Goal: Task Accomplishment & Management: Manage account settings

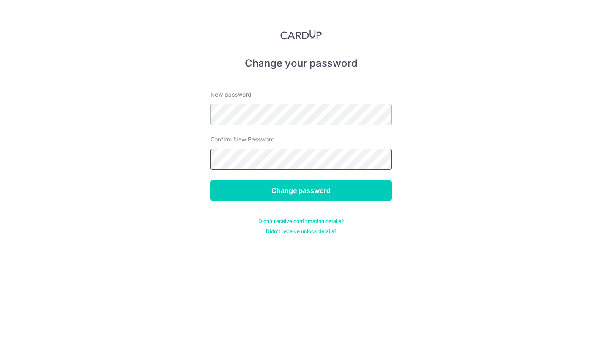
click at [210, 180] on input "Change password" at bounding box center [301, 190] width 182 height 21
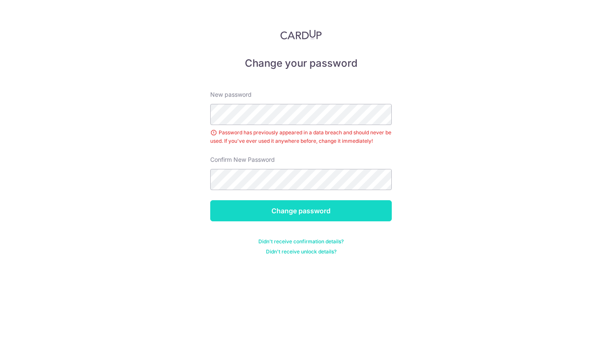
drag, startPoint x: 399, startPoint y: 192, endPoint x: 378, endPoint y: 209, distance: 27.6
click at [378, 209] on input "Change password" at bounding box center [301, 210] width 182 height 21
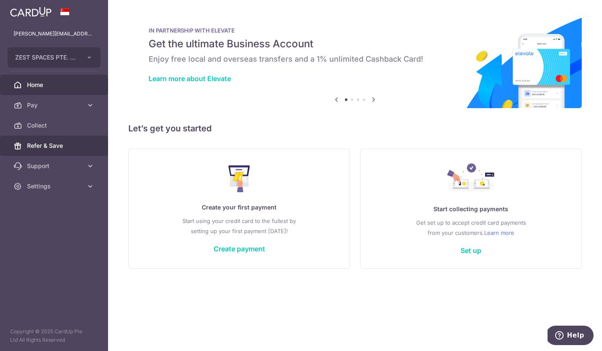
drag, startPoint x: 394, startPoint y: 58, endPoint x: 45, endPoint y: 147, distance: 360.4
click at [45, 147] on span "Refer & Save" at bounding box center [55, 145] width 56 height 8
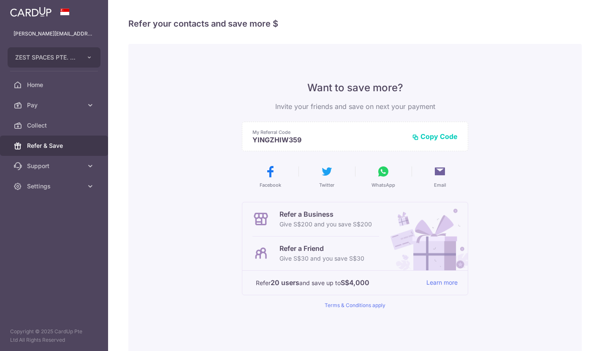
click at [41, 106] on span "Pay" at bounding box center [55, 105] width 56 height 8
